Goal: Task Accomplishment & Management: Manage account settings

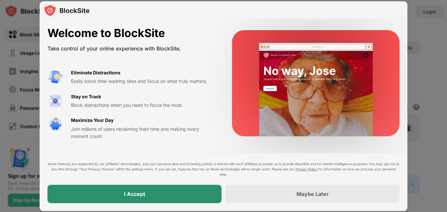
click at [152, 193] on div "I Accept" at bounding box center [134, 193] width 174 height 18
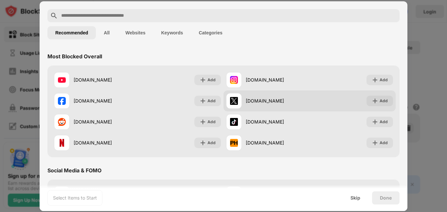
scroll to position [28, 0]
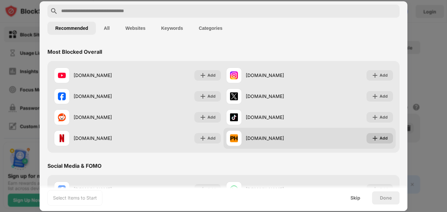
click at [377, 139] on img at bounding box center [374, 138] width 7 height 7
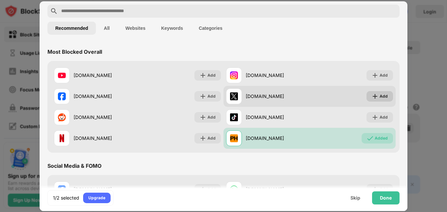
click at [385, 100] on div "Add" at bounding box center [379, 96] width 26 height 10
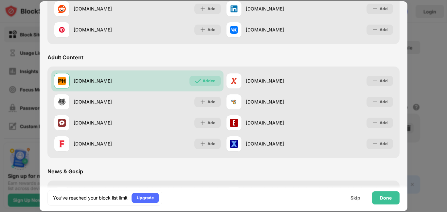
scroll to position [251, 0]
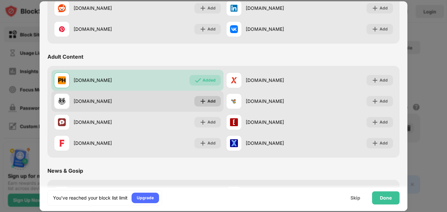
click at [209, 100] on div "Add" at bounding box center [211, 101] width 8 height 7
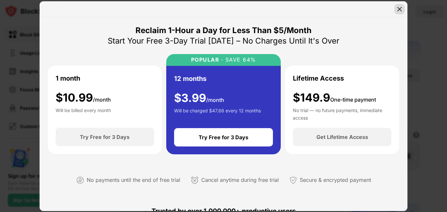
click at [395, 9] on div at bounding box center [399, 9] width 10 height 10
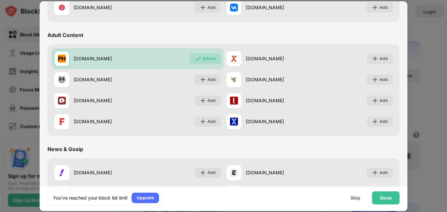
scroll to position [274, 0]
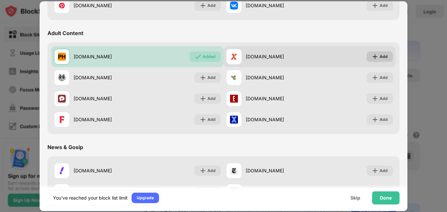
click at [374, 56] on img at bounding box center [374, 56] width 7 height 7
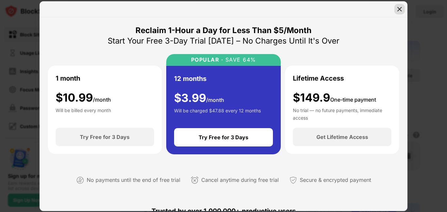
click at [400, 6] on img at bounding box center [399, 9] width 7 height 7
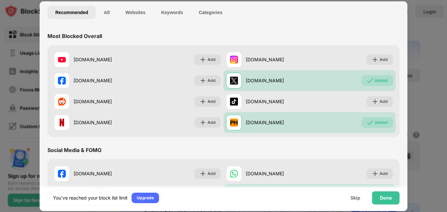
scroll to position [43, 0]
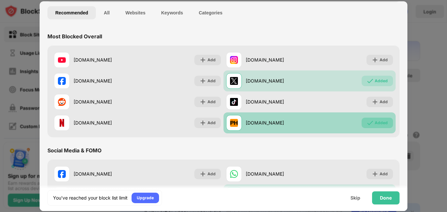
click at [373, 124] on div "Added" at bounding box center [376, 122] width 31 height 10
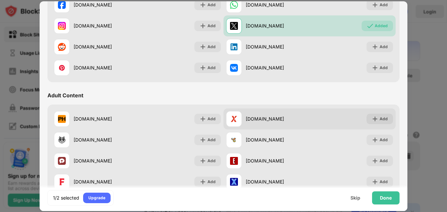
scroll to position [0, 0]
click at [373, 115] on img at bounding box center [374, 118] width 7 height 7
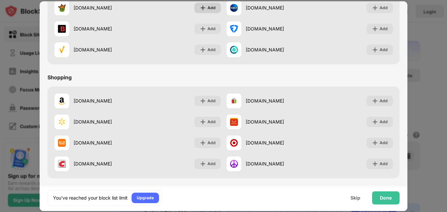
scroll to position [685, 0]
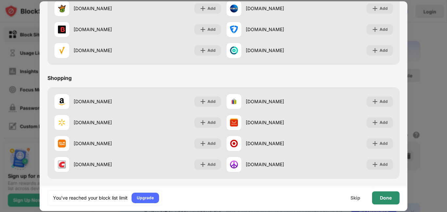
click at [389, 195] on div "Done" at bounding box center [386, 197] width 12 height 5
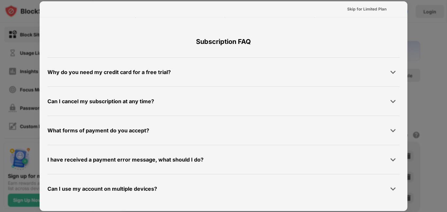
scroll to position [0, 0]
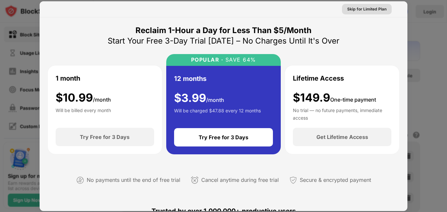
click at [368, 6] on div "Skip for Limited Plan" at bounding box center [366, 9] width 39 height 7
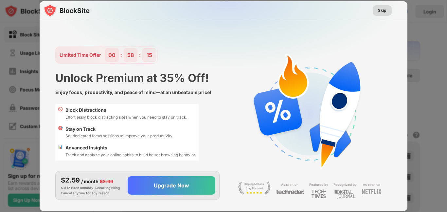
click at [380, 8] on div "Skip" at bounding box center [382, 10] width 9 height 7
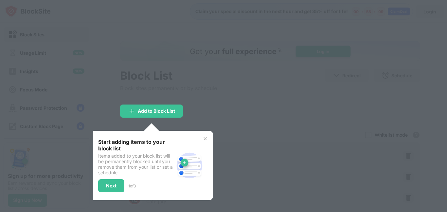
click at [205, 139] on img at bounding box center [204, 138] width 5 height 5
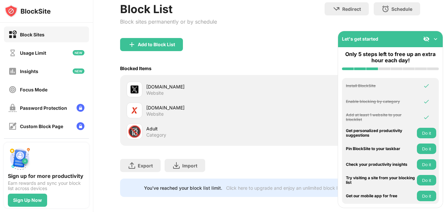
scroll to position [70, 0]
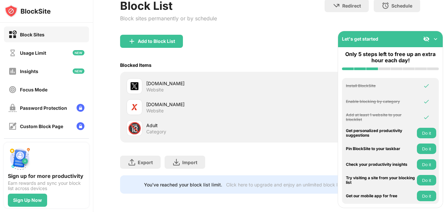
click at [290, 10] on div "Block List Block sites permanently or by schedule Redirect Choose a site to be …" at bounding box center [270, 17] width 300 height 36
click at [435, 40] on img at bounding box center [435, 39] width 7 height 7
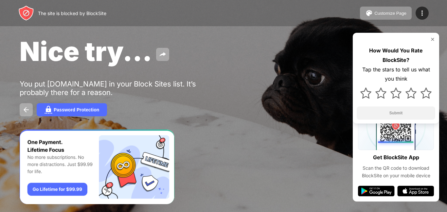
click at [430, 40] on img at bounding box center [432, 39] width 5 height 5
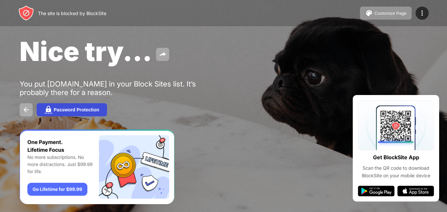
click at [95, 114] on button "Password Protection" at bounding box center [72, 109] width 70 height 13
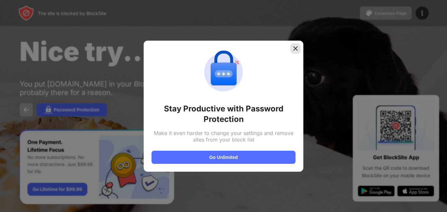
click at [296, 45] on img at bounding box center [295, 48] width 7 height 7
